Goal: Transaction & Acquisition: Purchase product/service

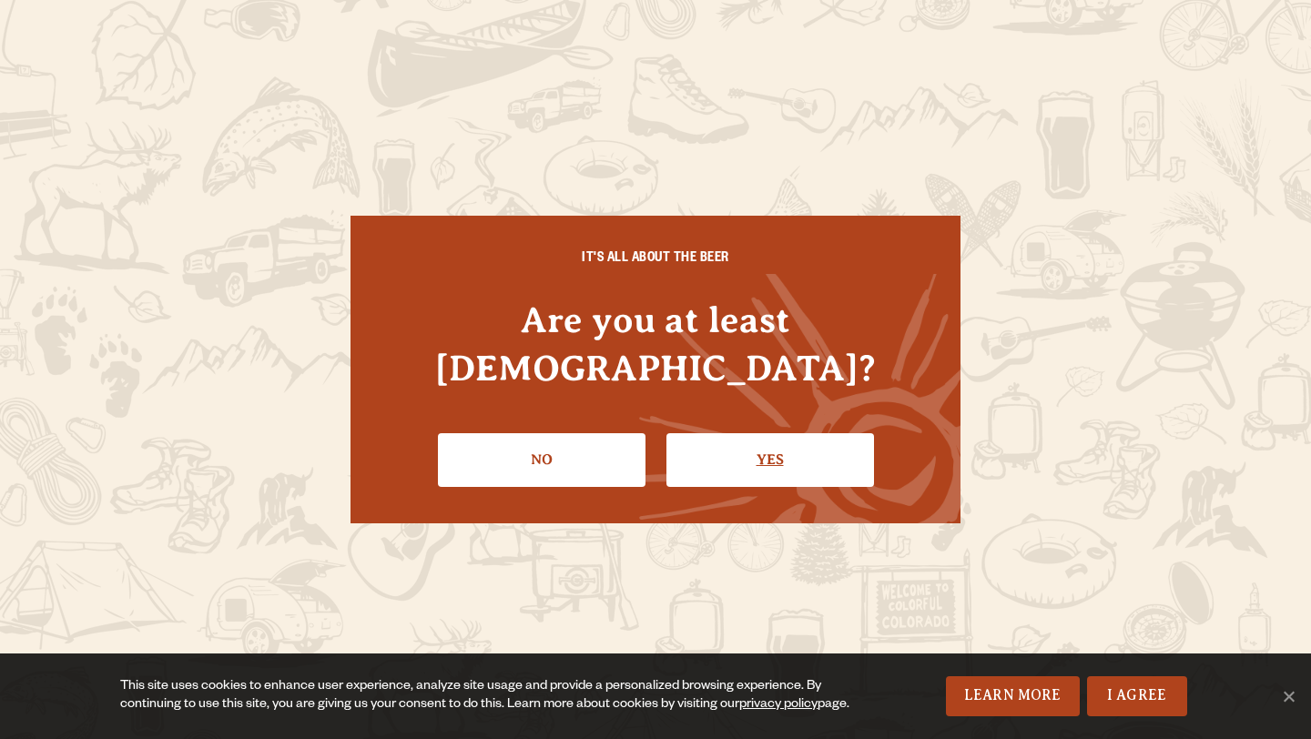
click at [761, 445] on link "Yes" at bounding box center [770, 459] width 208 height 53
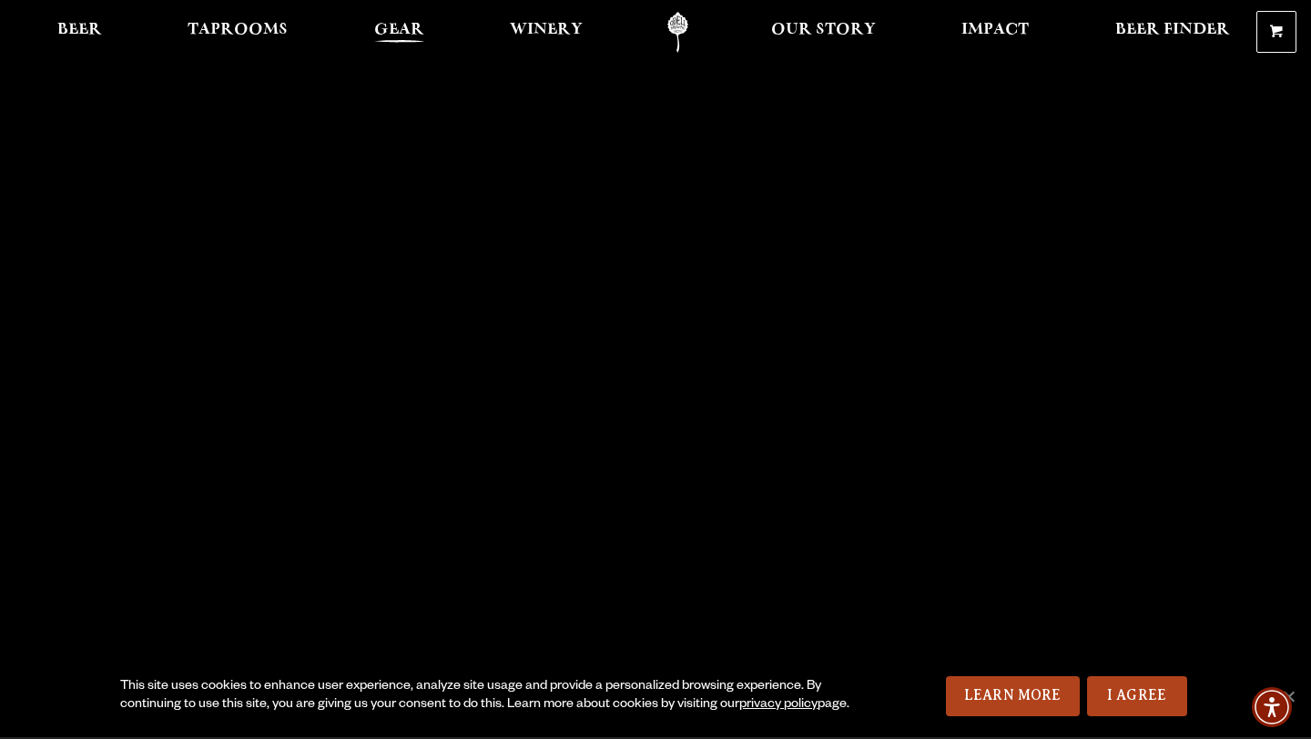
click at [404, 34] on span "Gear" at bounding box center [399, 30] width 50 height 15
click at [393, 27] on span "Gear" at bounding box center [399, 30] width 50 height 15
